Goal: Task Accomplishment & Management: Manage account settings

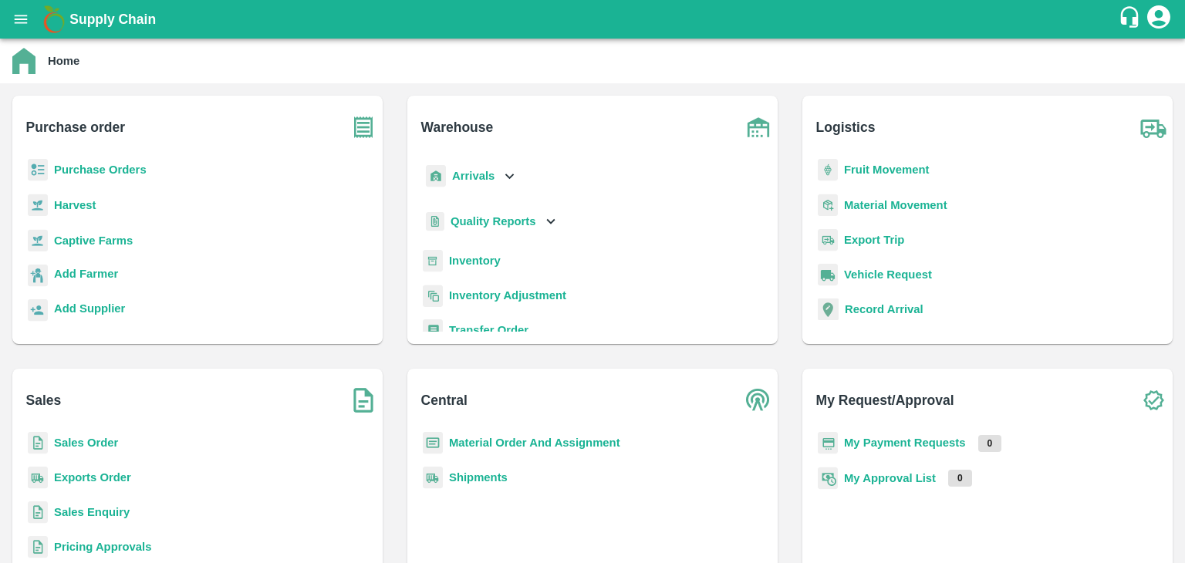
click at [66, 443] on b "Sales Order" at bounding box center [86, 443] width 64 height 12
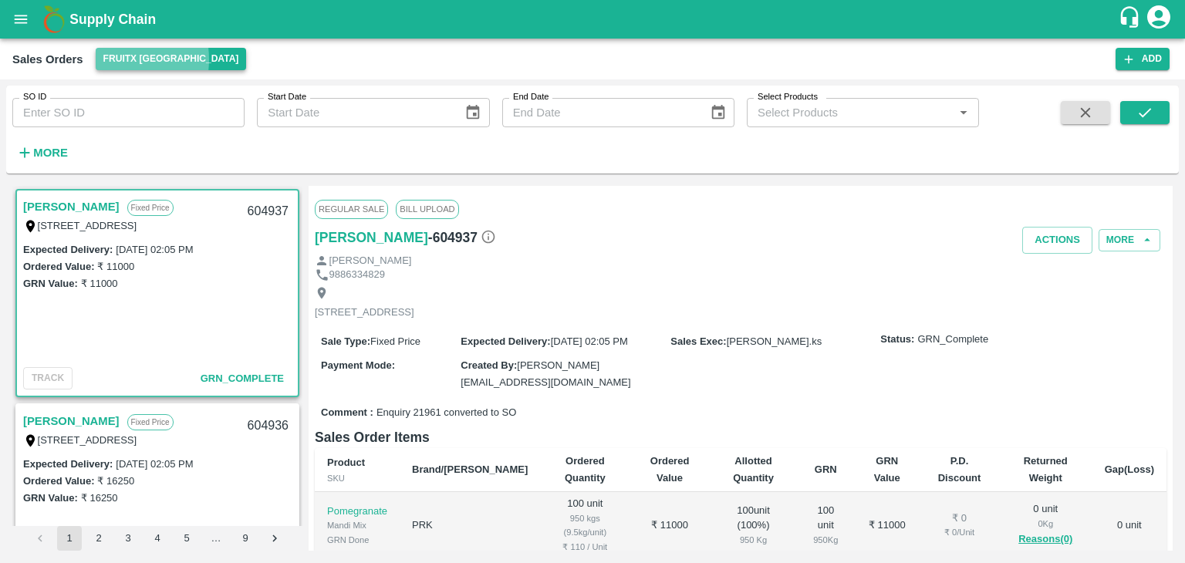
click at [113, 59] on button "FruitX [GEOGRAPHIC_DATA]" at bounding box center [171, 59] width 151 height 22
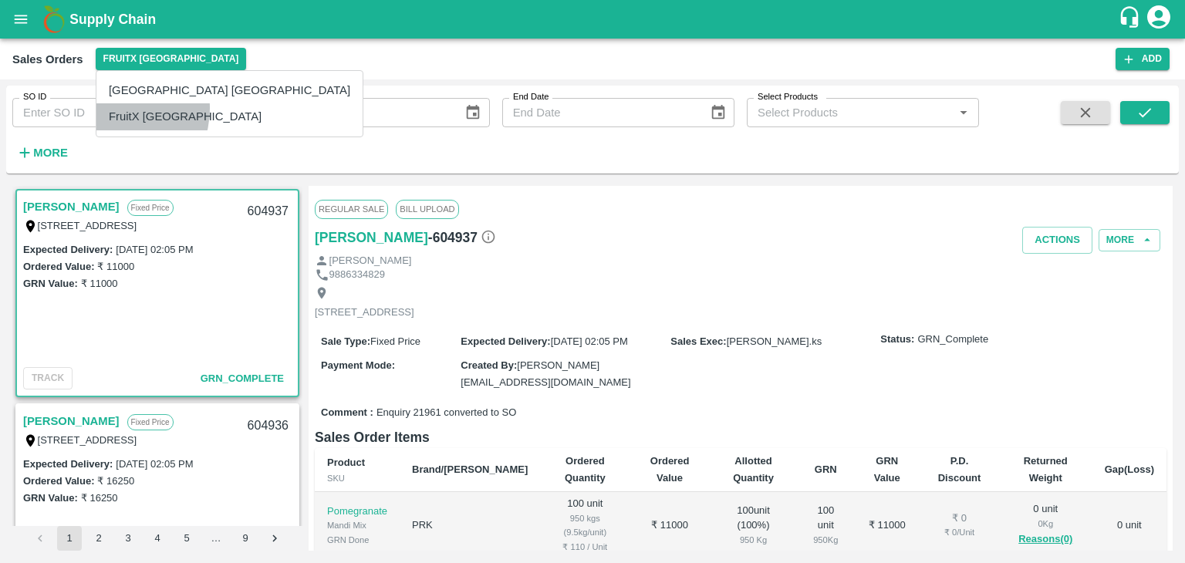
click at [113, 108] on li "FruitX [GEOGRAPHIC_DATA]" at bounding box center [229, 116] width 266 height 26
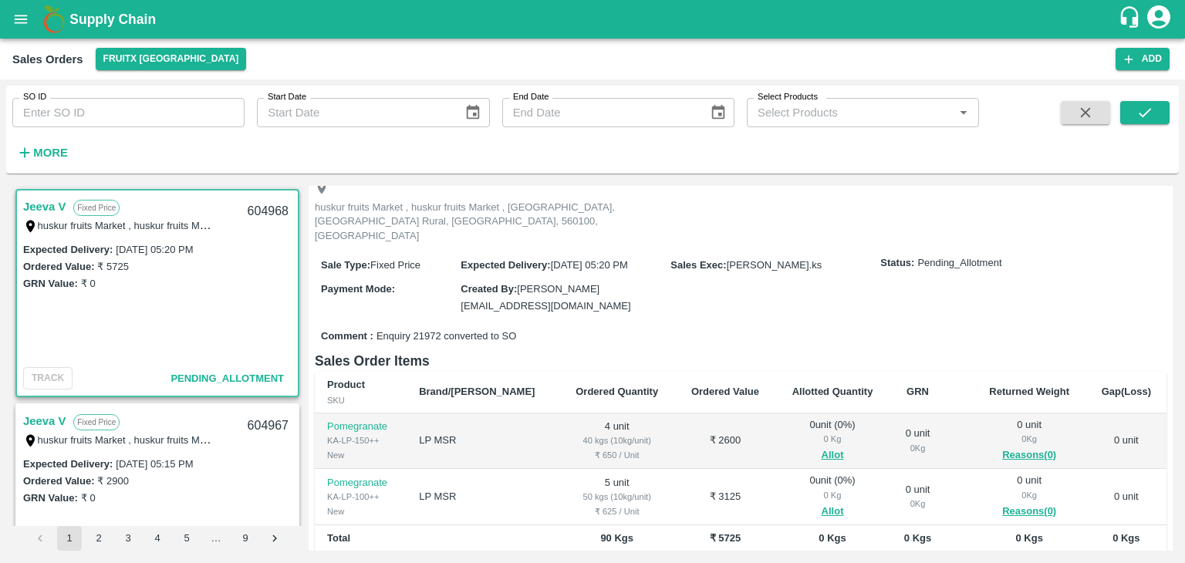
scroll to position [108, 0]
